Goal: Find specific page/section: Find specific page/section

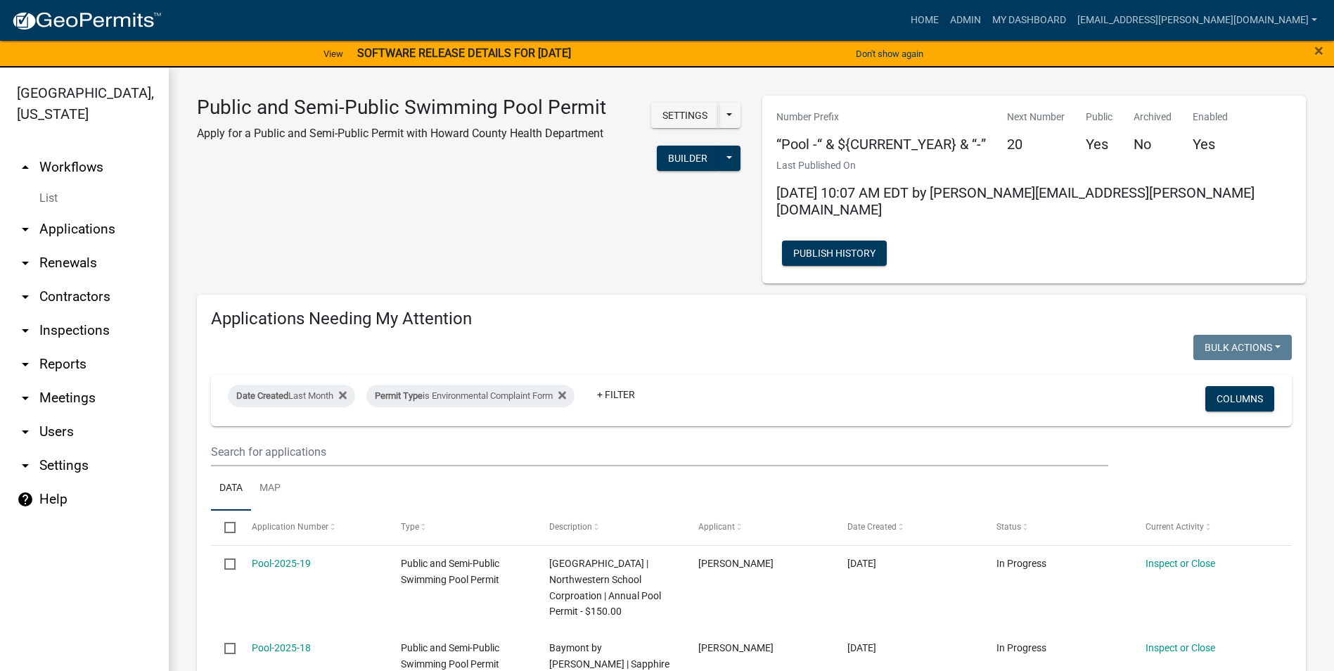
select select "3: 100"
click at [986, 18] on link "Admin" at bounding box center [965, 20] width 42 height 27
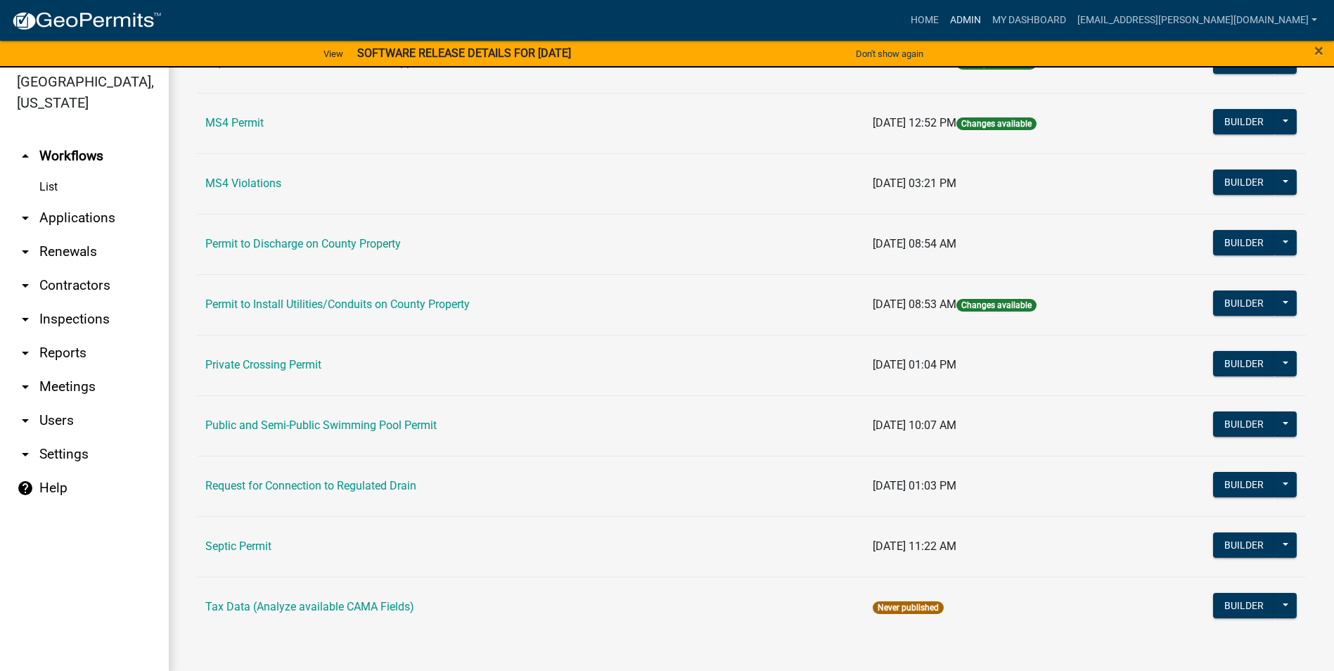
scroll to position [17, 0]
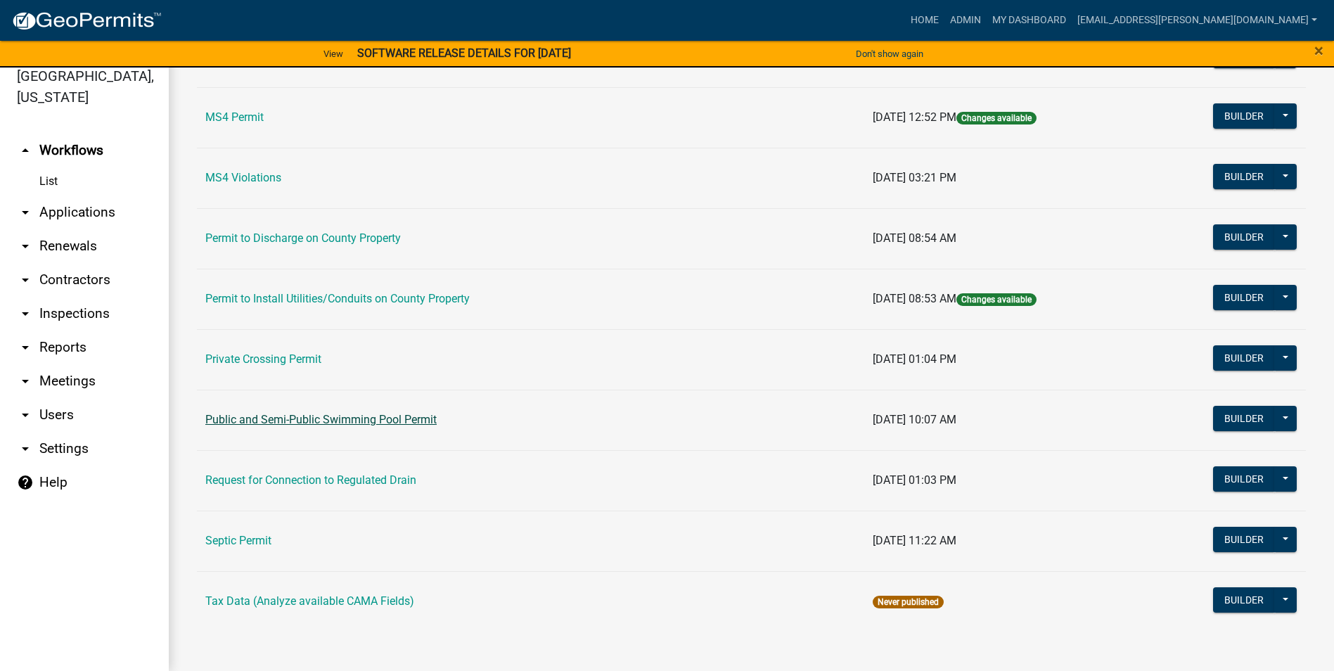
click at [370, 414] on link "Public and Semi-Public Swimming Pool Permit" at bounding box center [320, 419] width 231 height 13
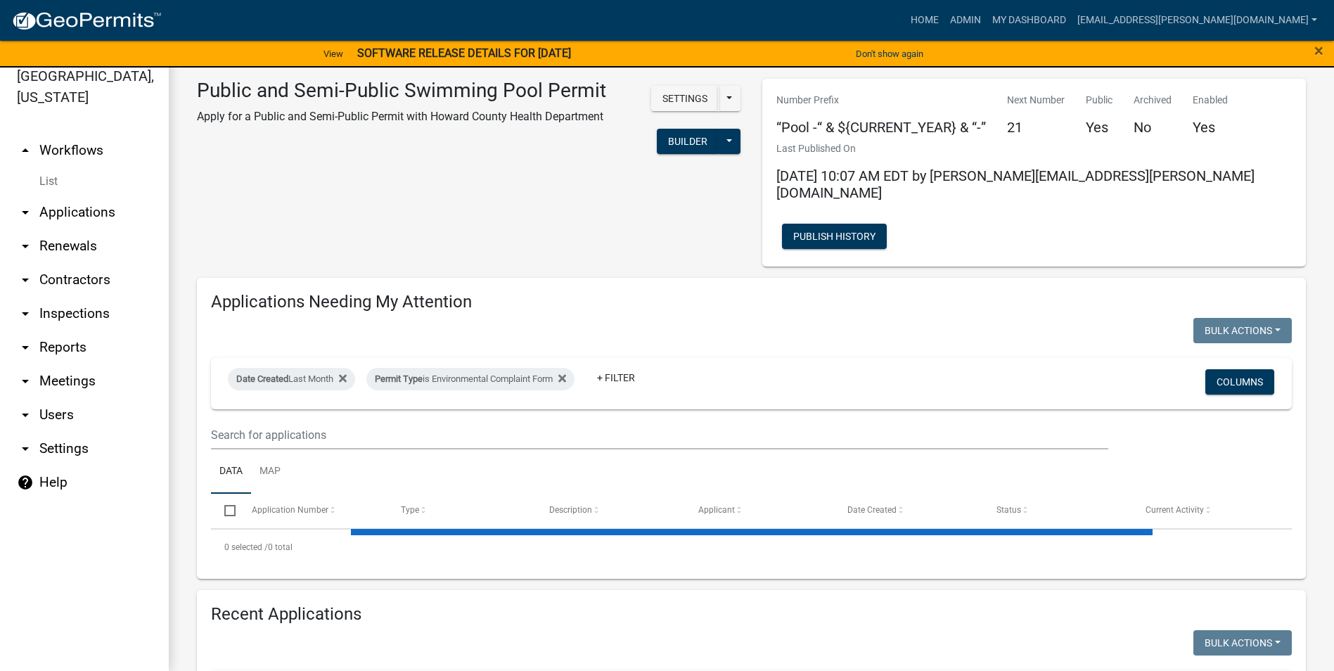
select select "3: 100"
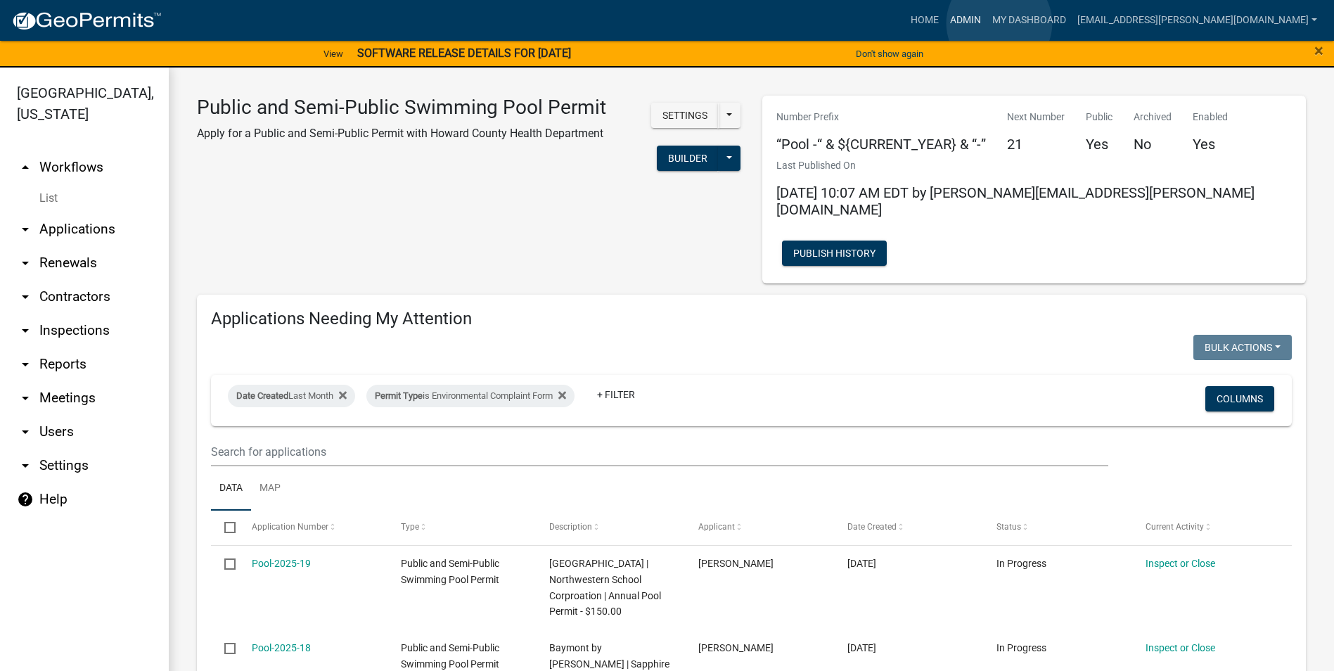
click at [986, 23] on link "Admin" at bounding box center [965, 20] width 42 height 27
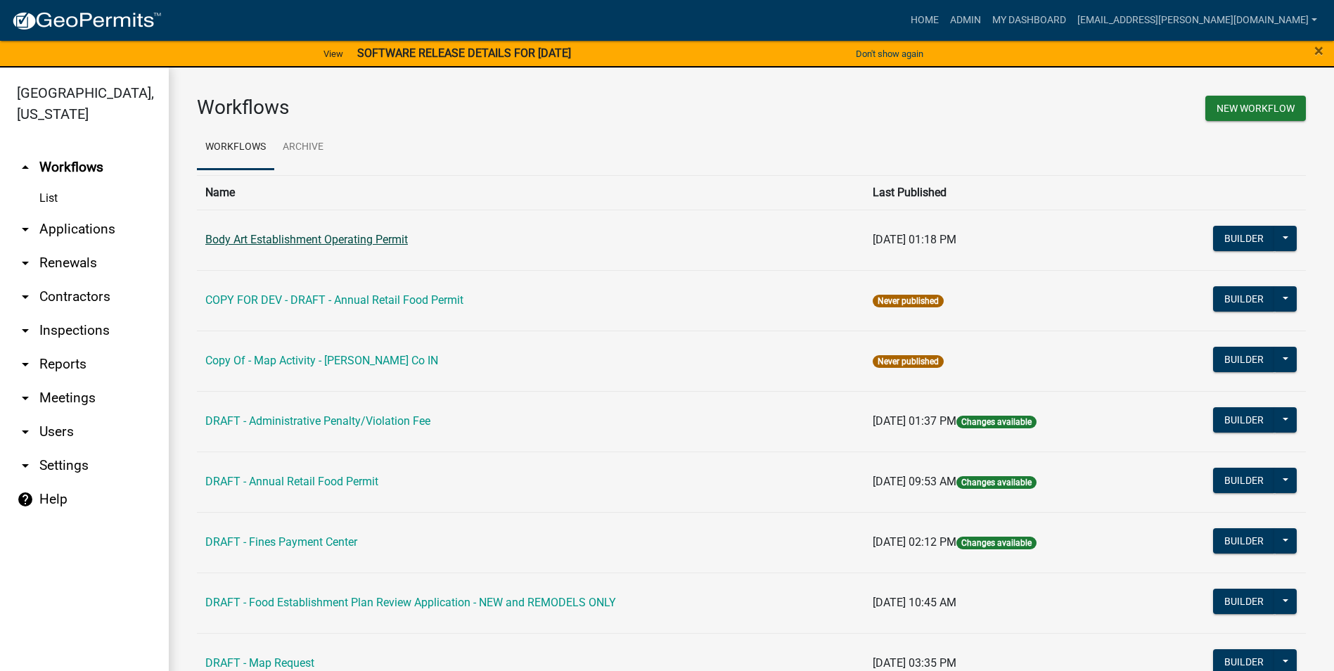
click at [355, 244] on link "Body Art Establishment Operating Permit" at bounding box center [306, 239] width 202 height 13
